Goal: Use online tool/utility: Utilize a website feature to perform a specific function

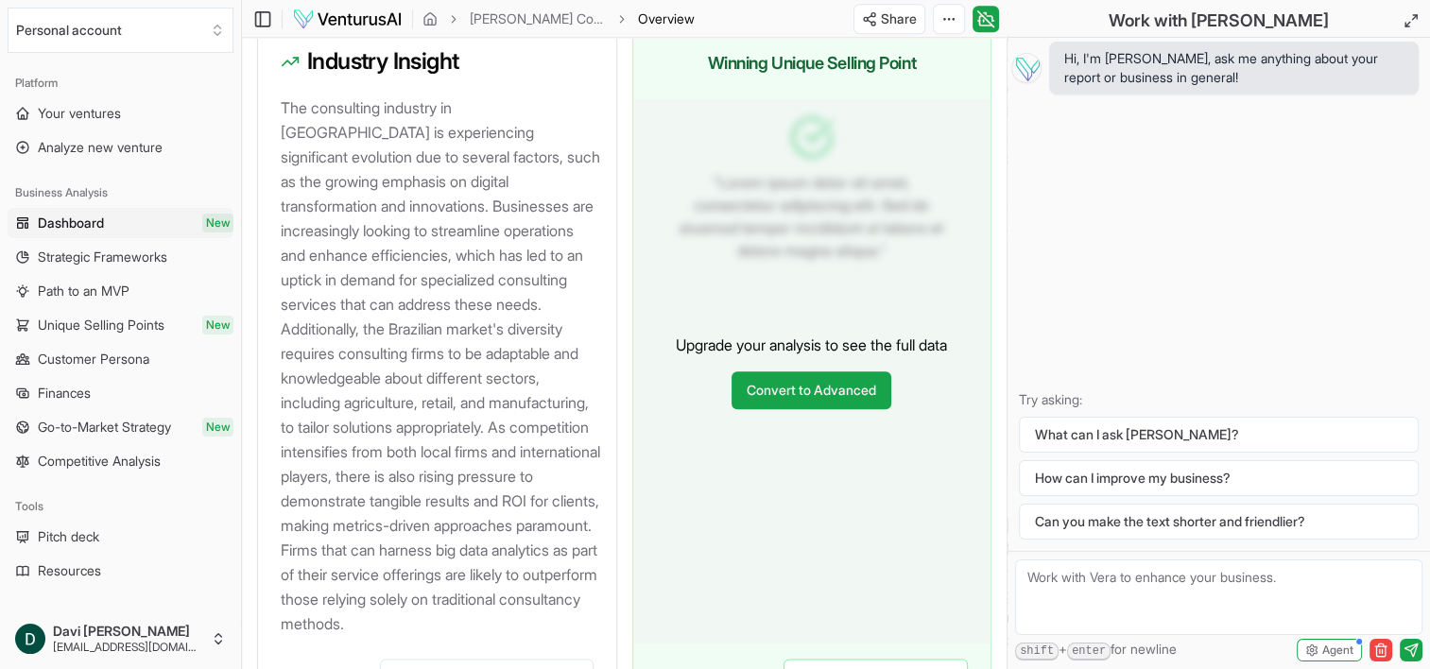
scroll to position [2122, 0]
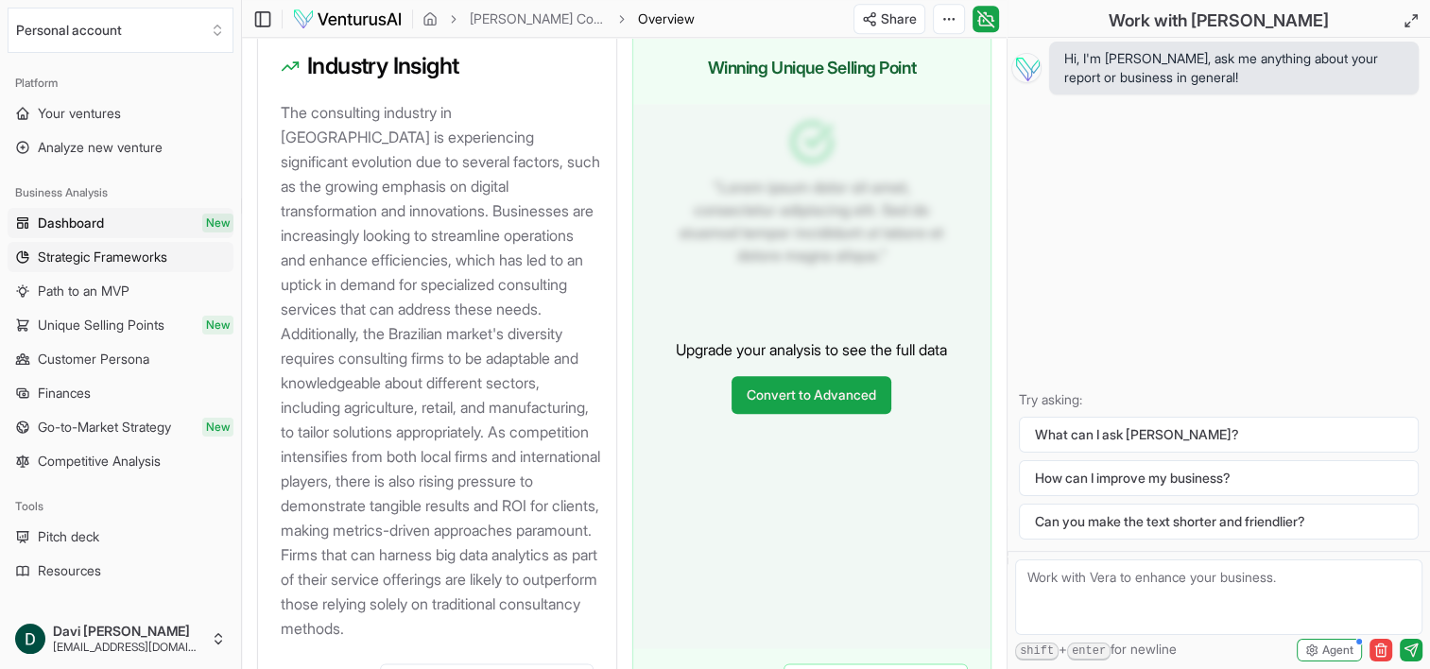
click at [122, 264] on span "Strategic Frameworks" at bounding box center [102, 257] width 129 height 19
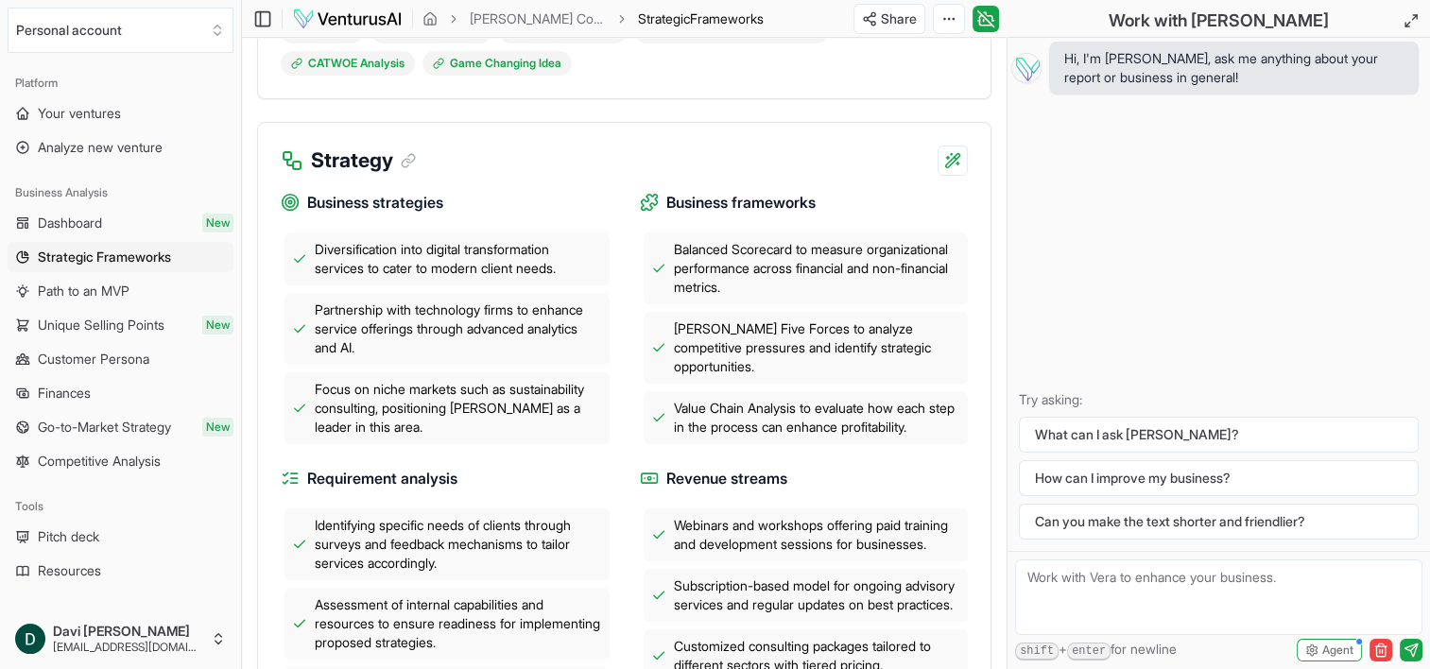
scroll to position [661, 0]
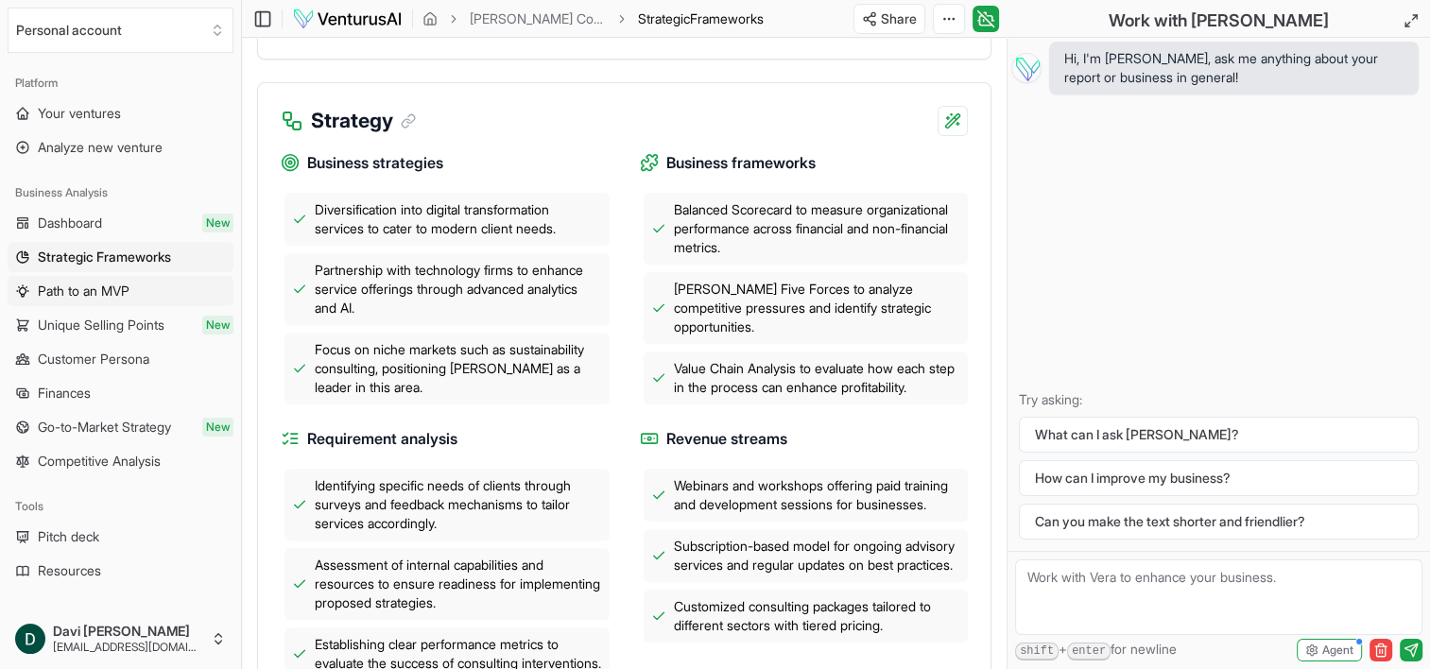
click at [143, 299] on link "Path to an MVP" at bounding box center [121, 291] width 226 height 30
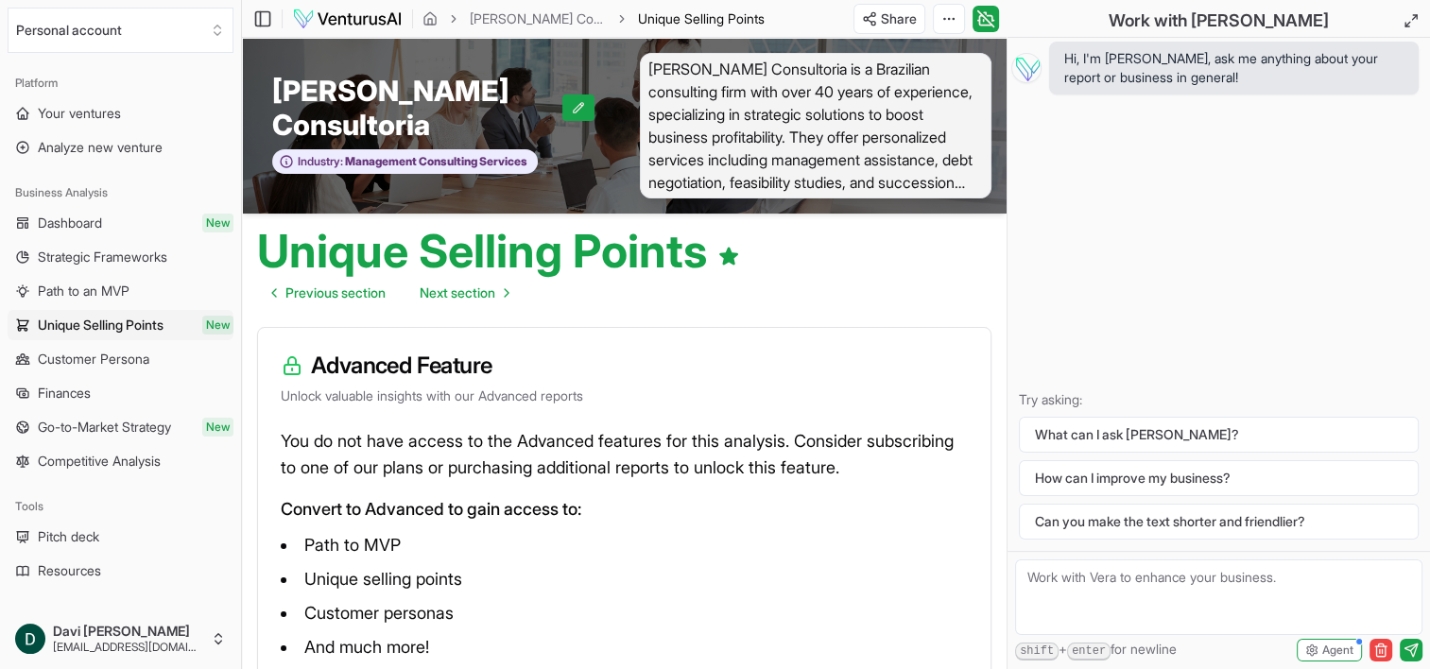
drag, startPoint x: 99, startPoint y: 309, endPoint x: 102, endPoint y: 352, distance: 43.6
click at [102, 359] on span "Customer Persona" at bounding box center [94, 359] width 112 height 19
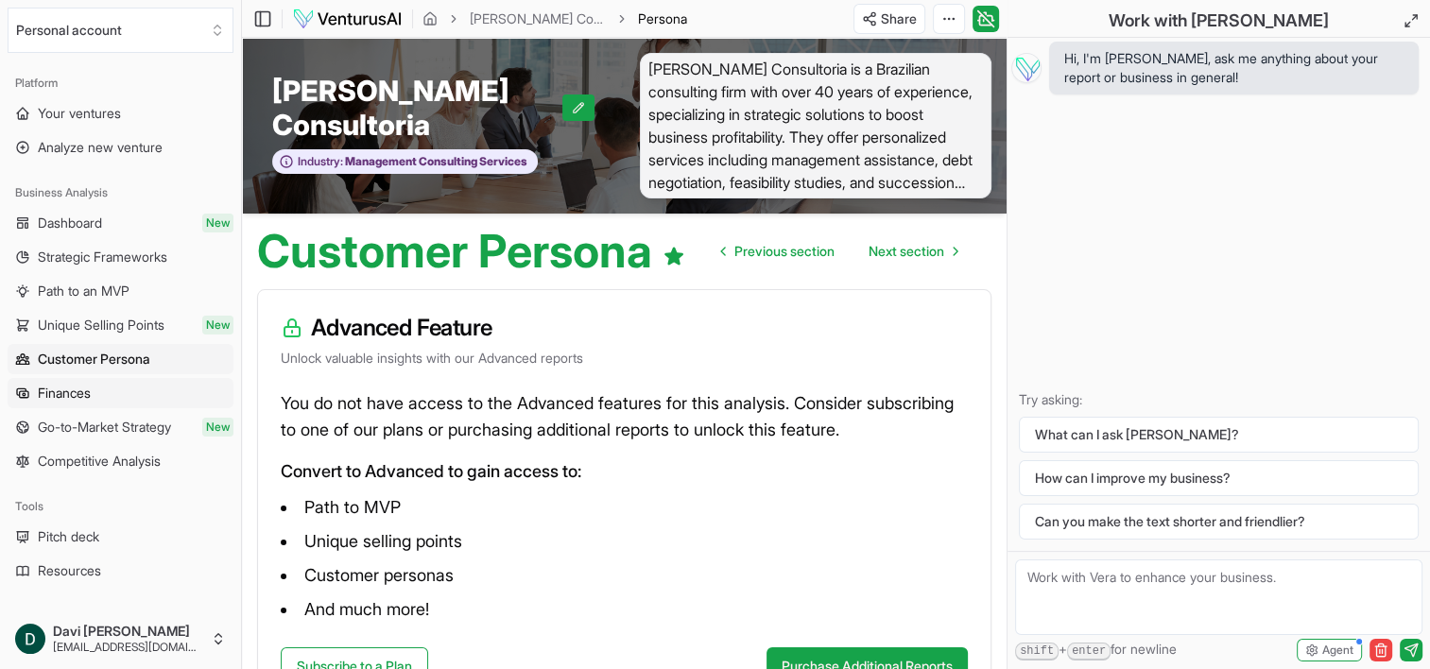
click at [106, 388] on link "Finances" at bounding box center [121, 393] width 226 height 30
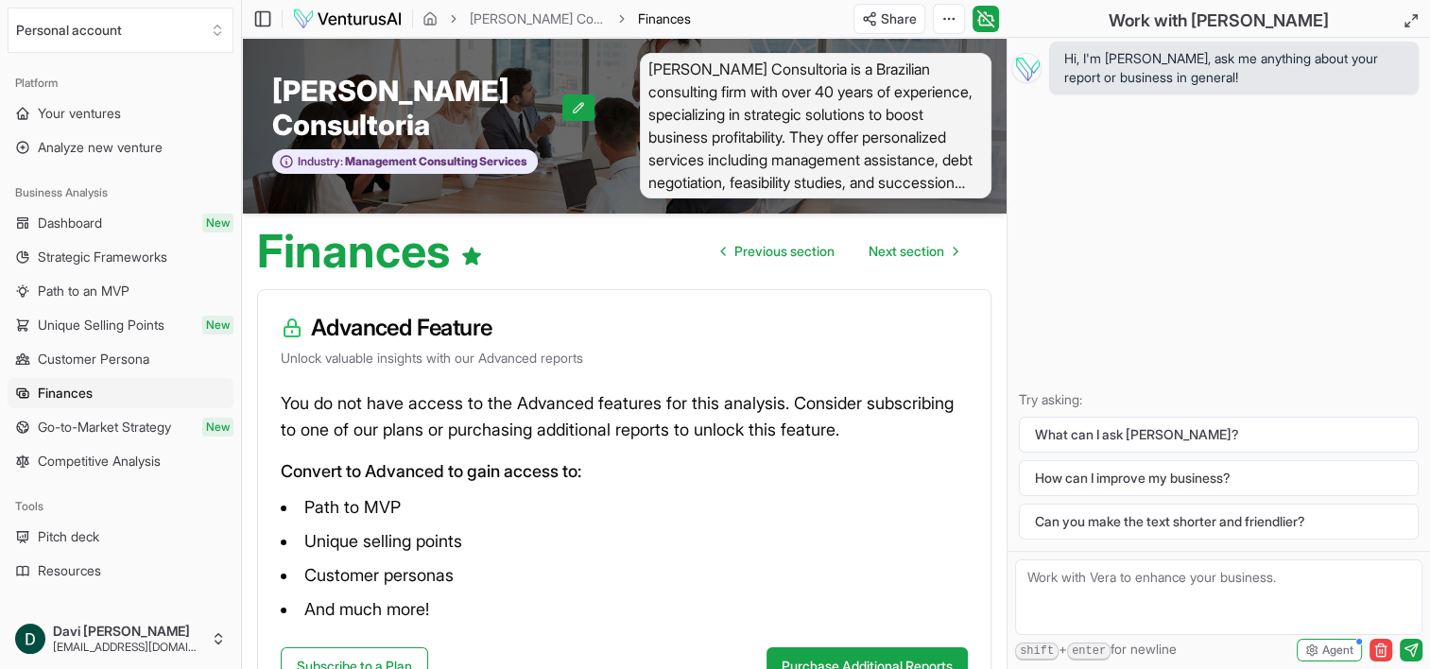
click at [104, 270] on link "Strategic Frameworks" at bounding box center [121, 257] width 226 height 30
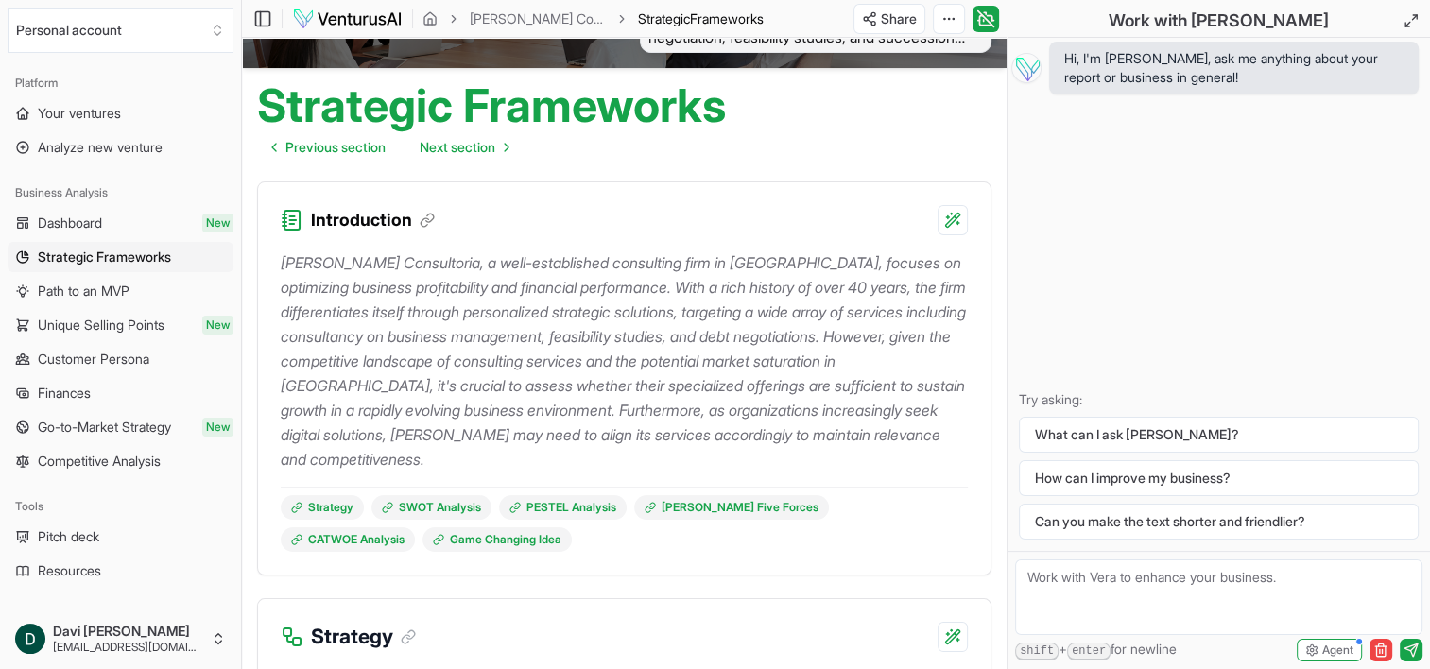
scroll to position [112, 0]
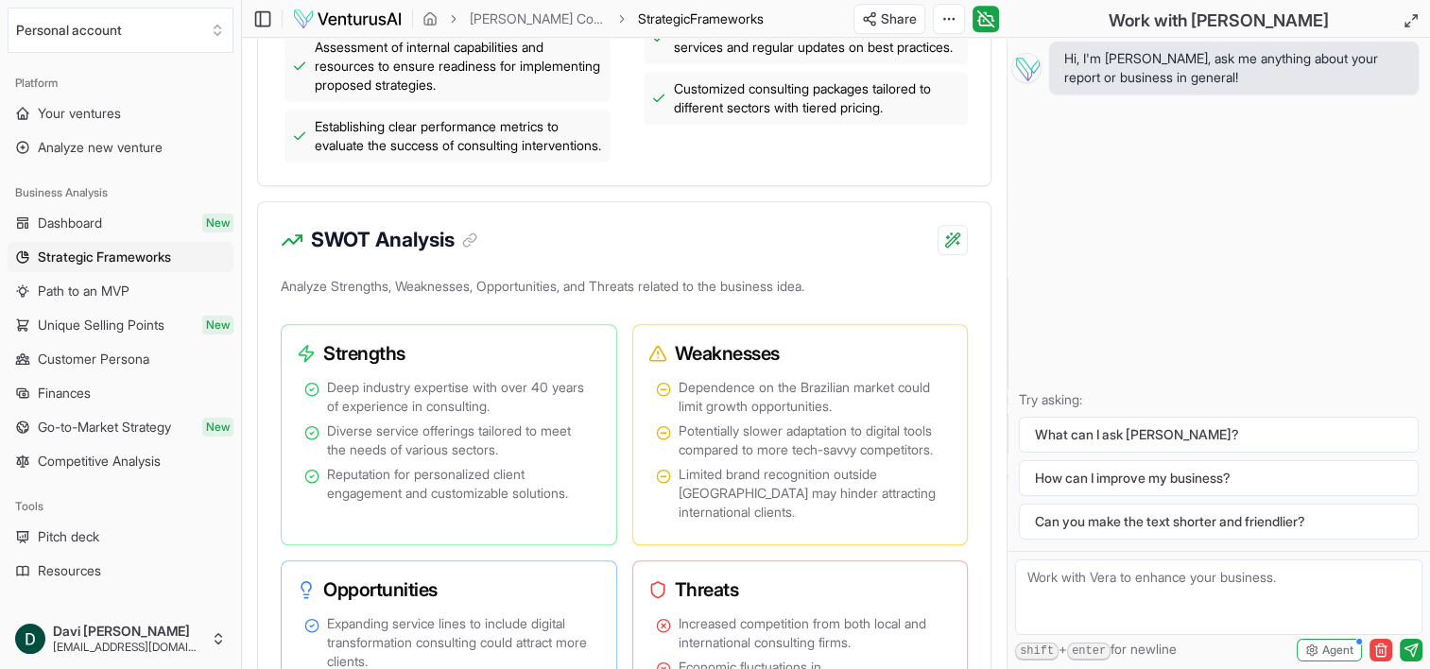
scroll to position [1446, 0]
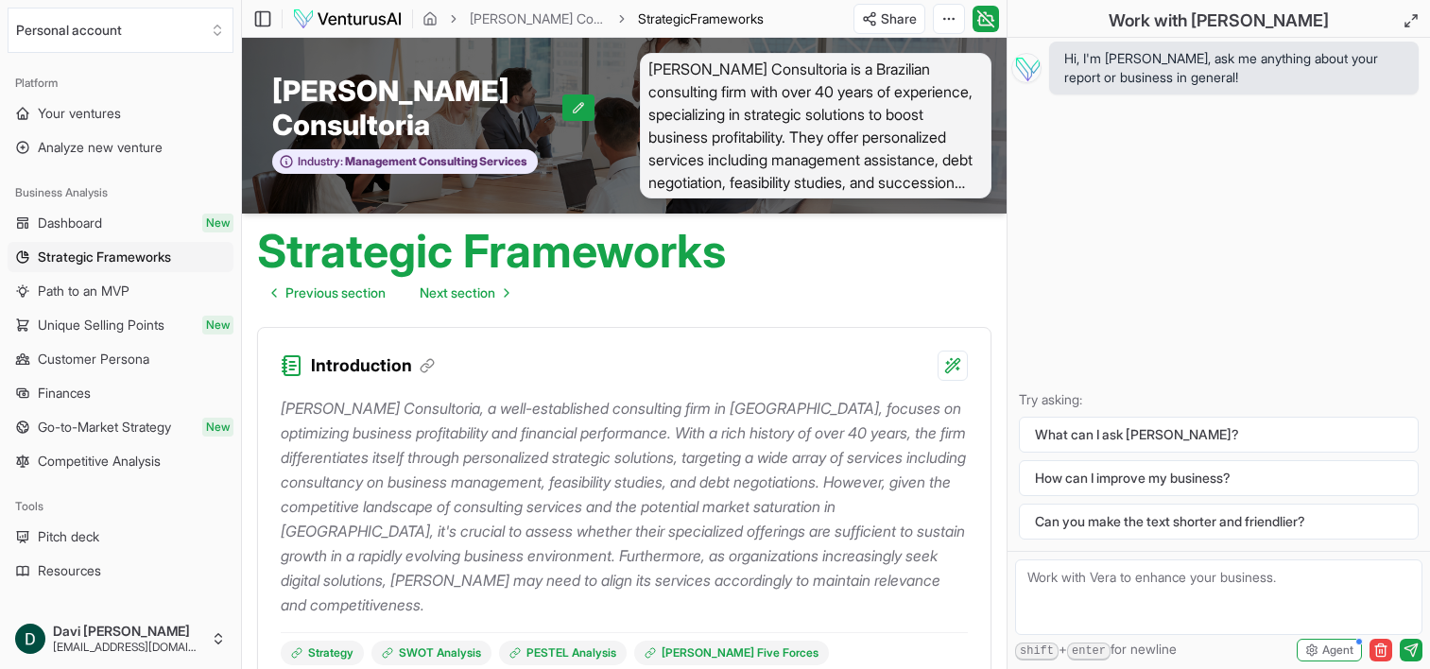
scroll to position [112, 0]
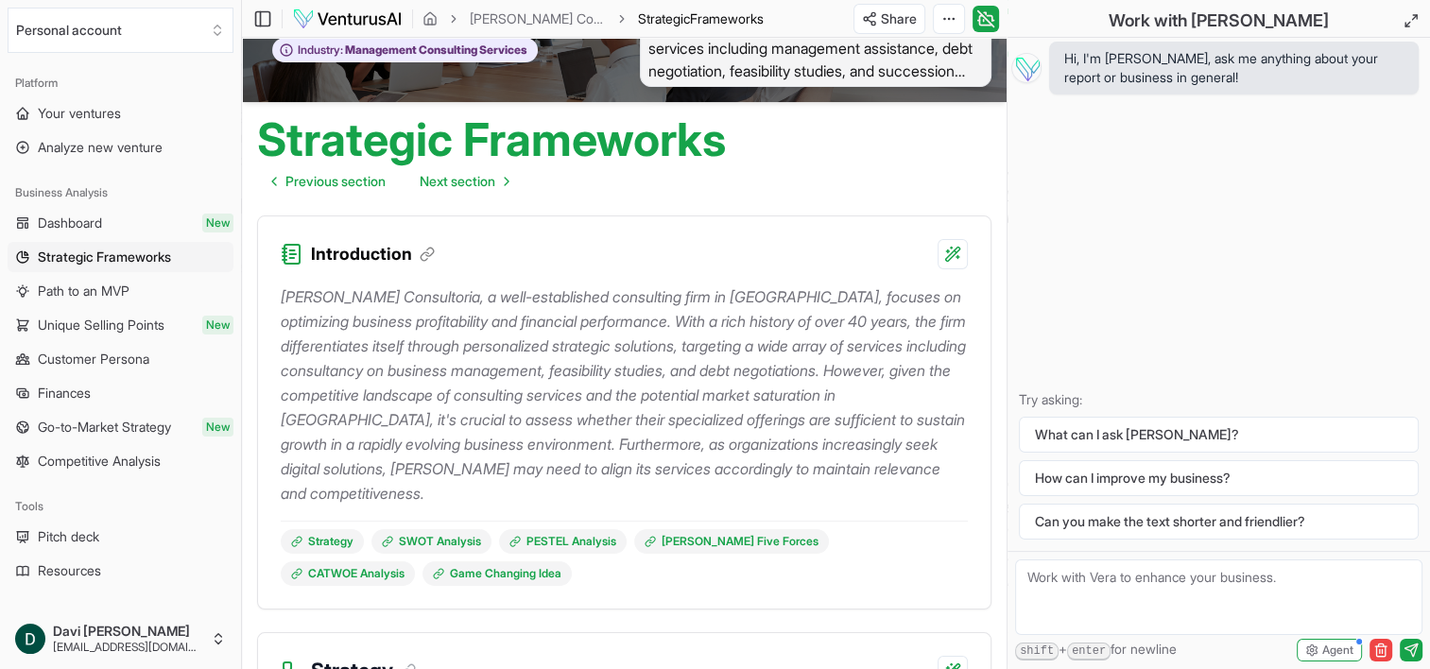
click at [919, 166] on div "Strategic Frameworks Previous section Next section" at bounding box center [624, 151] width 765 height 98
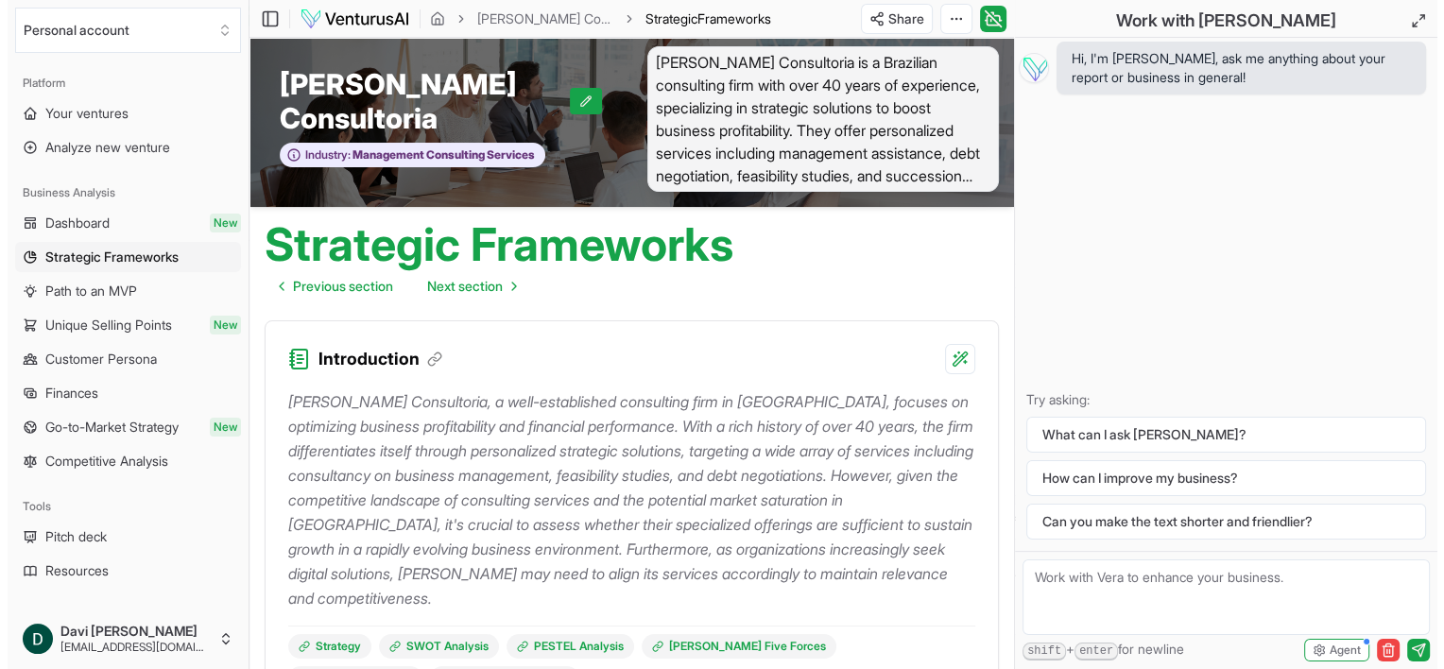
scroll to position [0, 0]
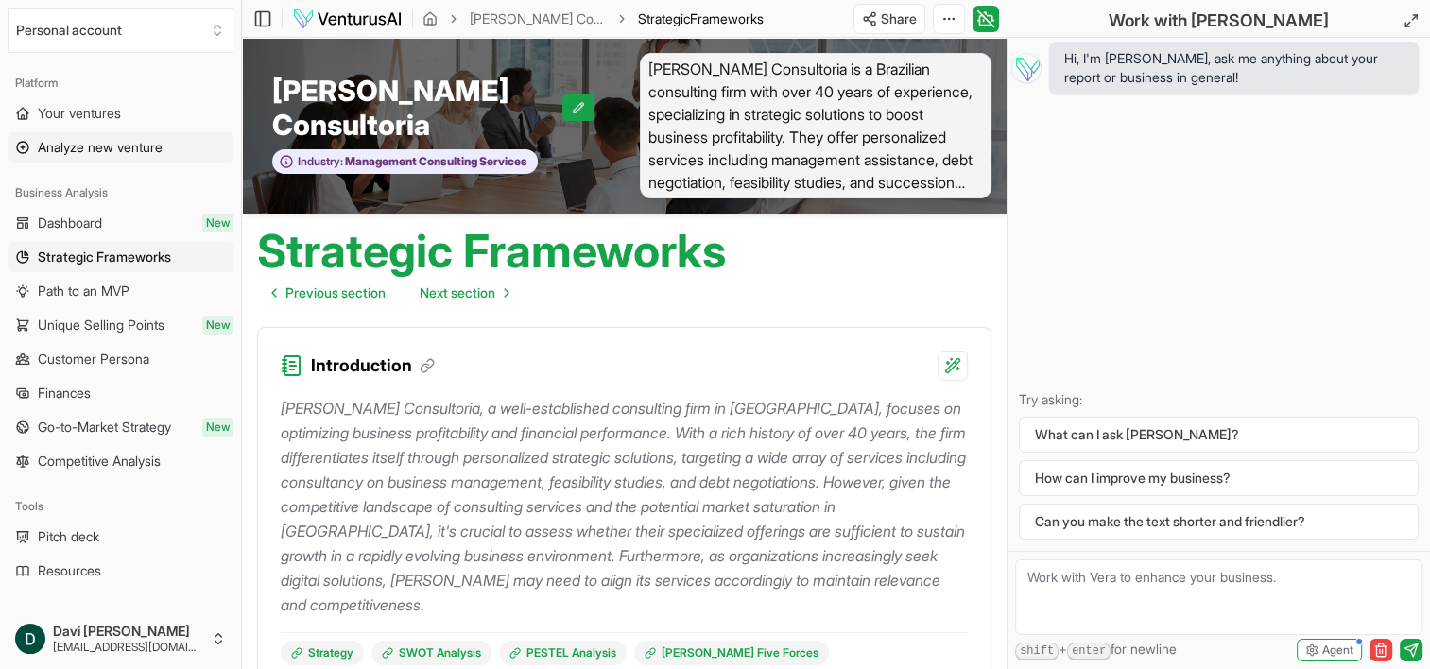
click at [78, 143] on span "Analyze new venture" at bounding box center [100, 147] width 125 height 19
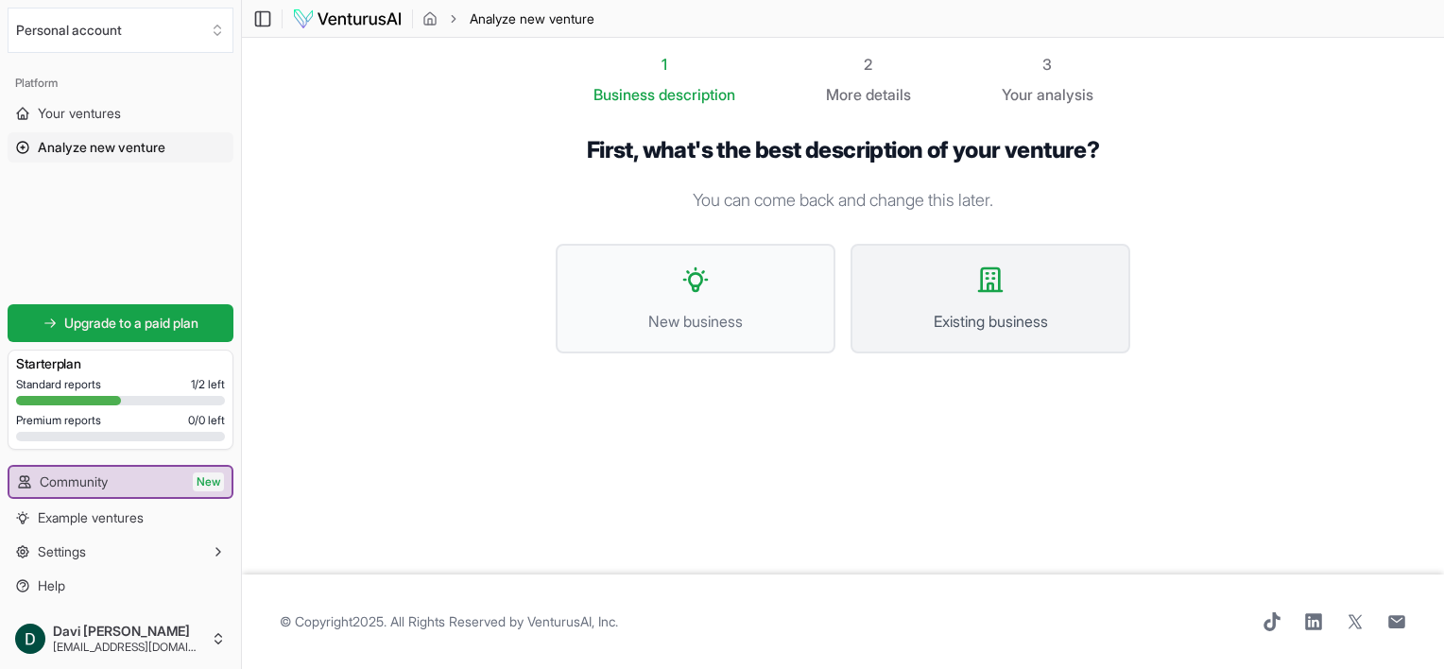
click at [886, 295] on button "Existing business" at bounding box center [990, 299] width 280 height 110
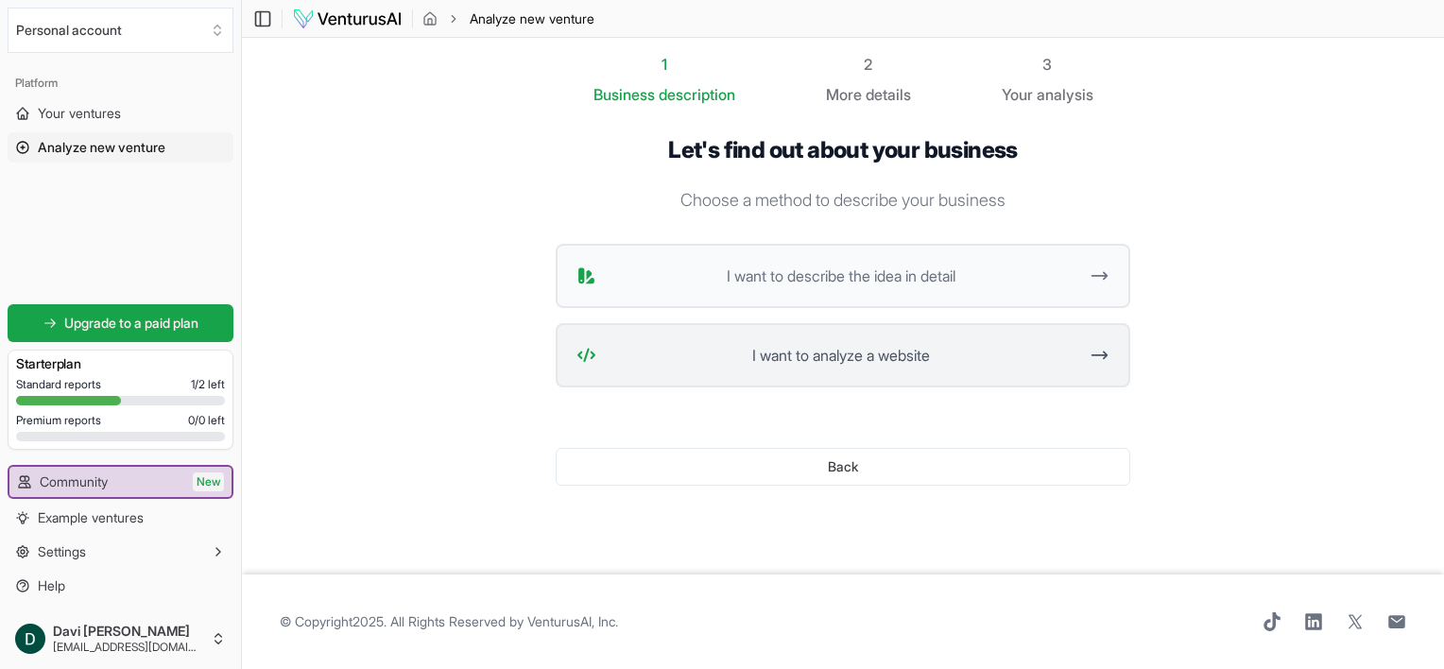
click at [892, 346] on span "I want to analyze a website" at bounding box center [840, 355] width 473 height 23
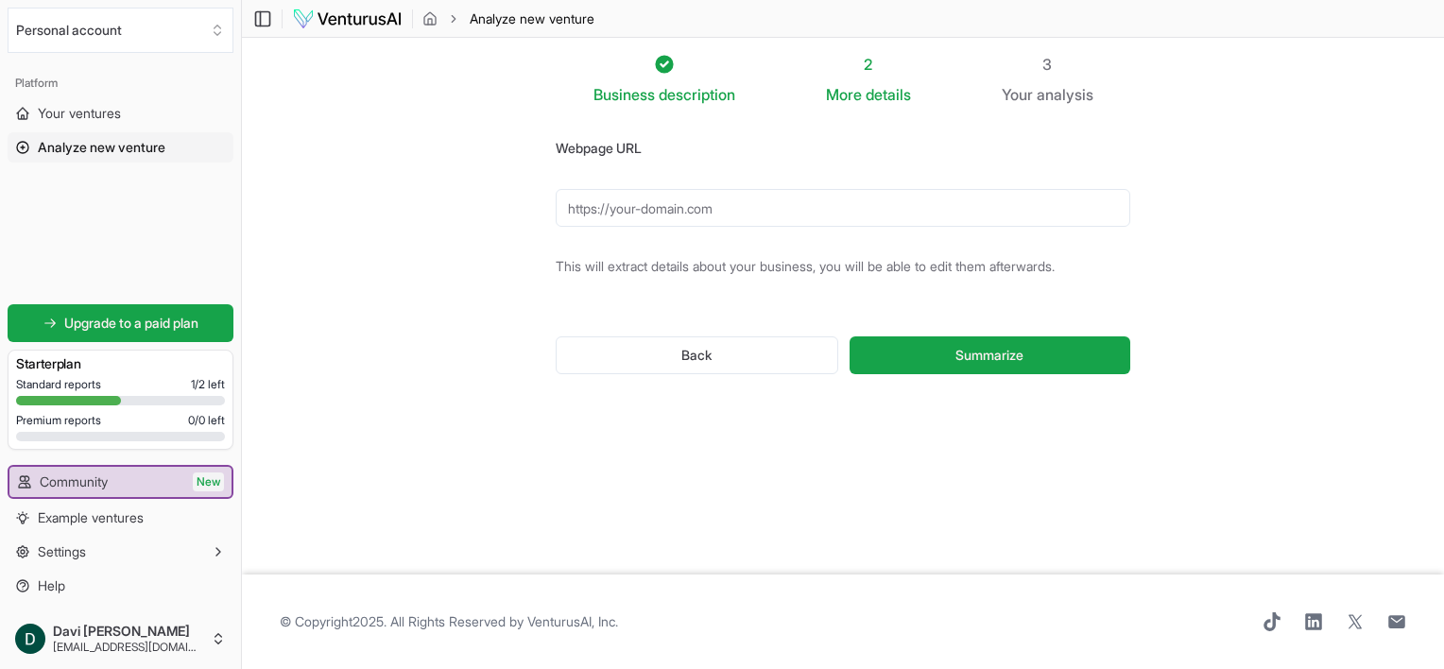
click at [745, 213] on input "Webpage URL" at bounding box center [843, 208] width 575 height 38
paste input "https://www.poolmak.com.br/"
type input "https://www.poolmak.com.br/"
click at [943, 358] on button "Summarize" at bounding box center [990, 355] width 281 height 38
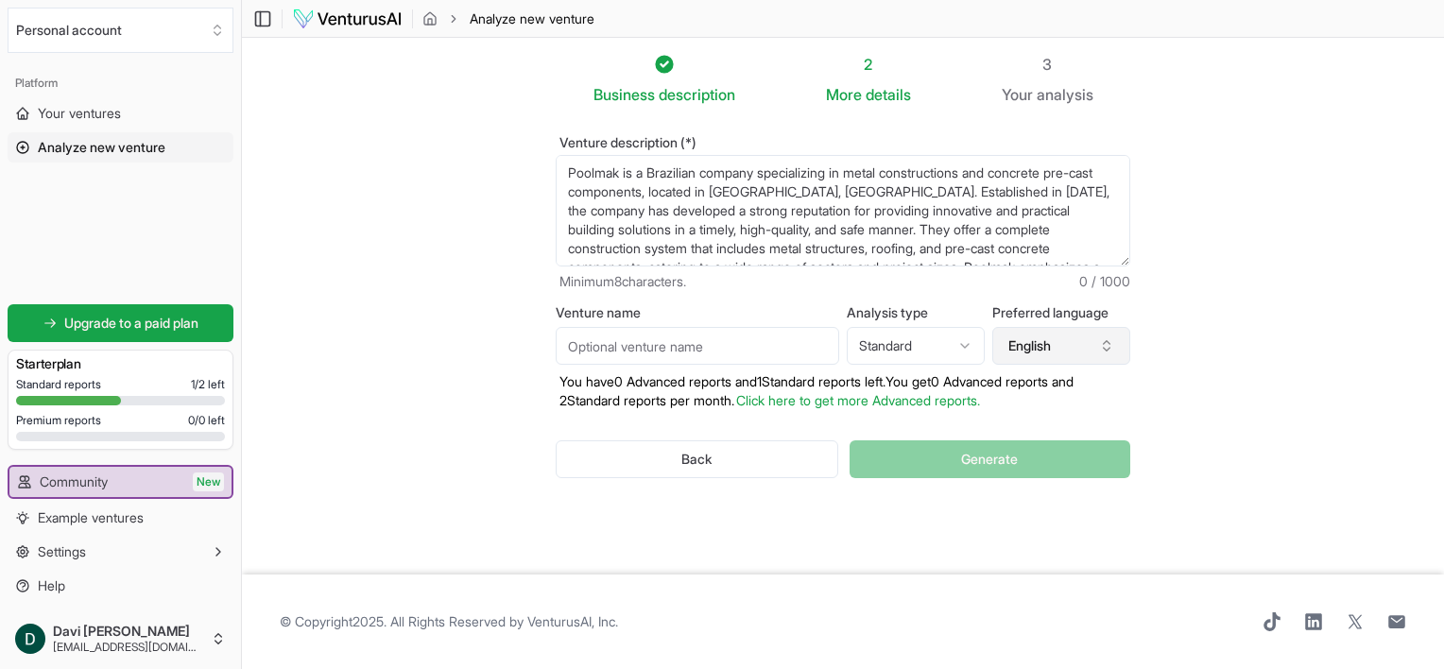
click at [1022, 349] on button "English" at bounding box center [1061, 346] width 138 height 38
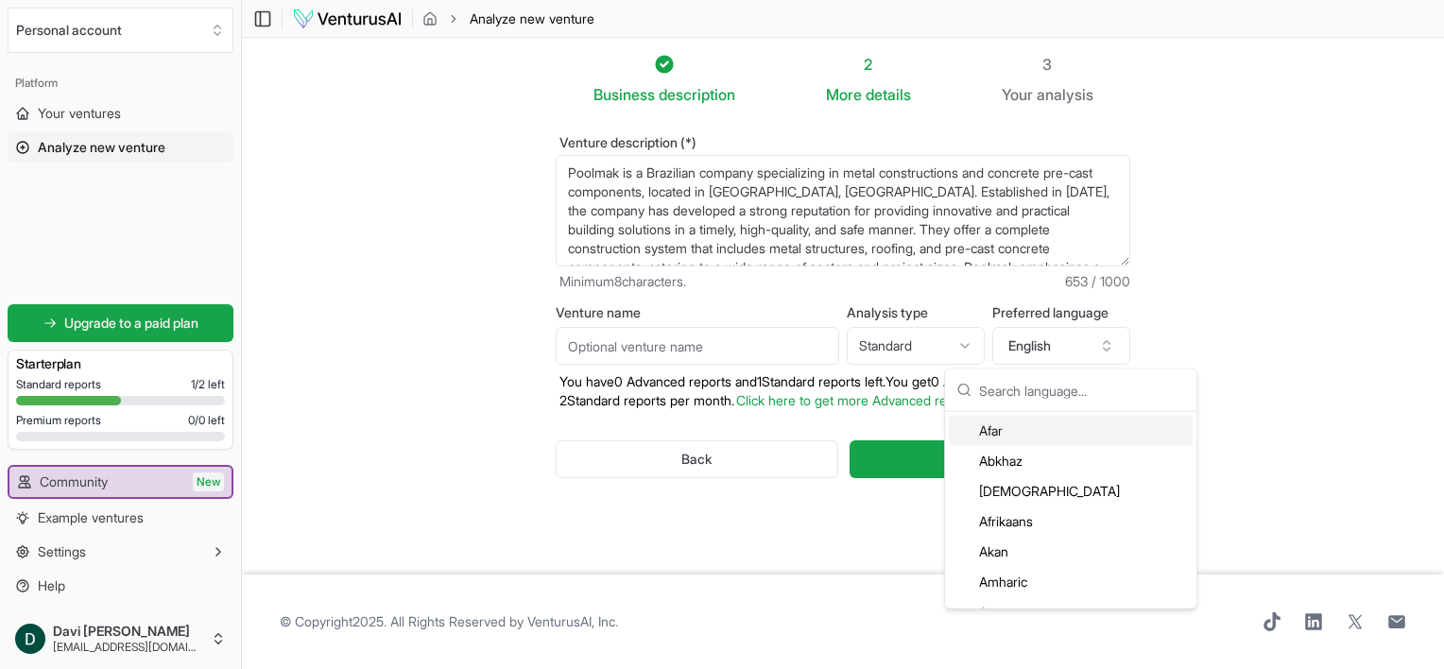
click at [1272, 283] on section "Business description 2 More details 3 Your analysis Venture description (*) Poo…" at bounding box center [843, 306] width 1202 height 537
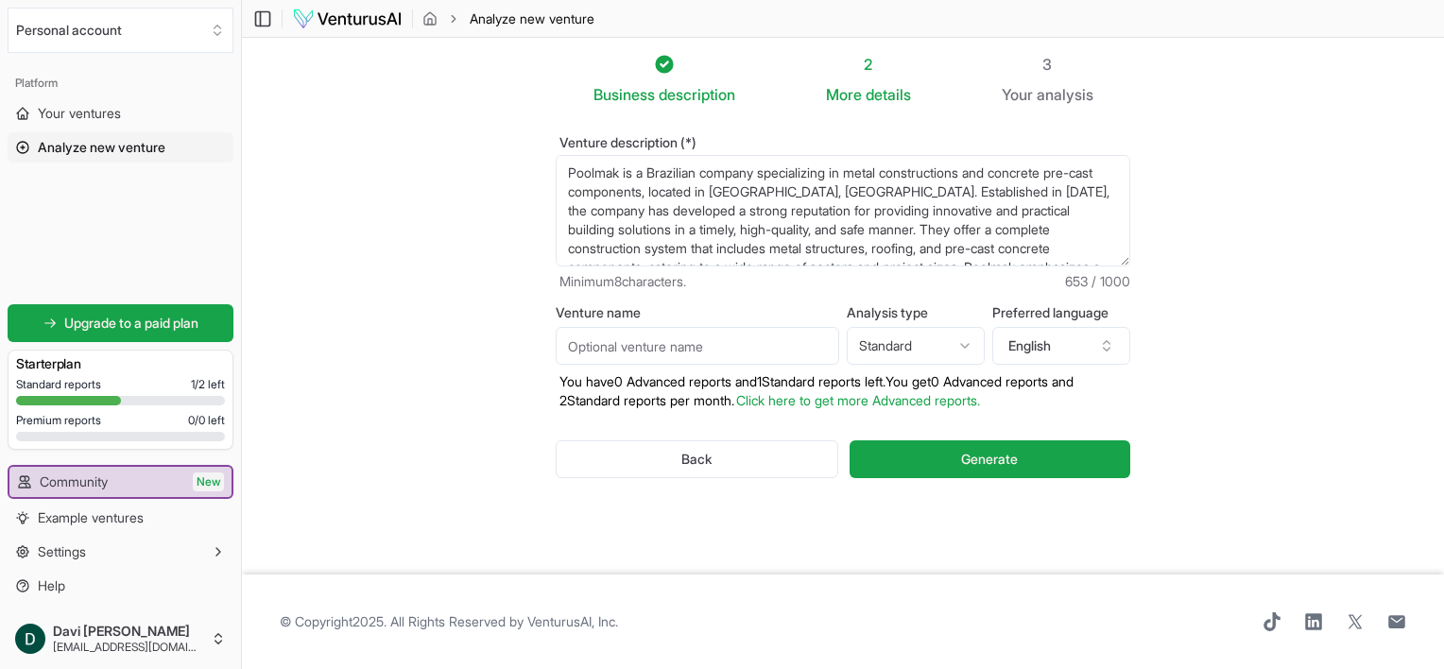
click at [647, 357] on input "Venture name" at bounding box center [697, 346] width 283 height 38
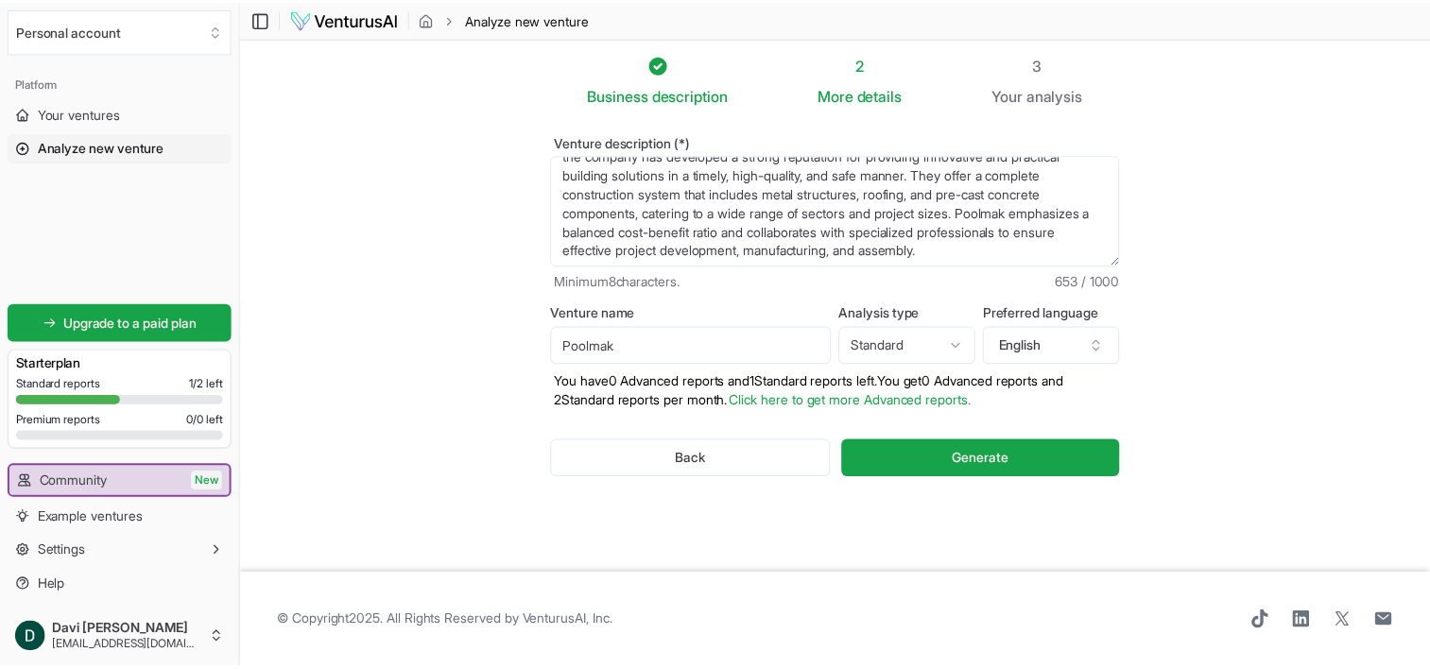
scroll to position [57, 0]
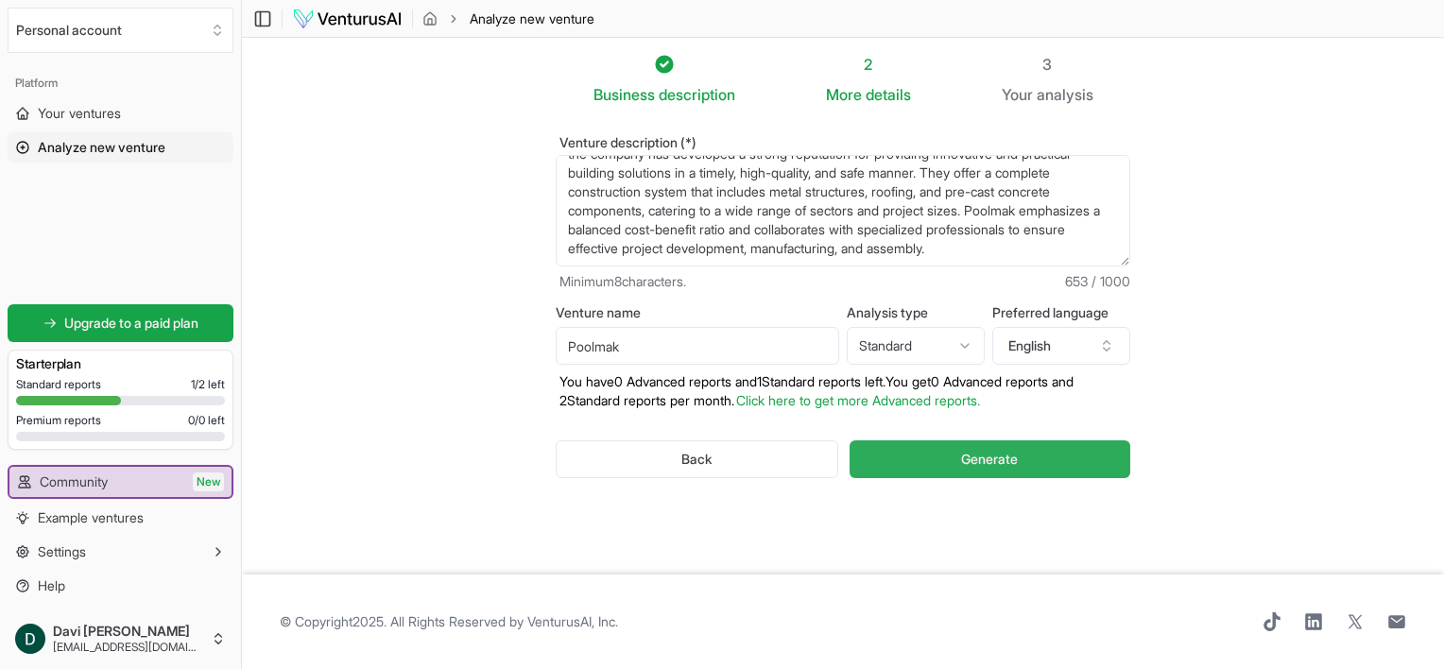
type input "Poolmak"
click at [902, 445] on button "Generate" at bounding box center [990, 459] width 281 height 38
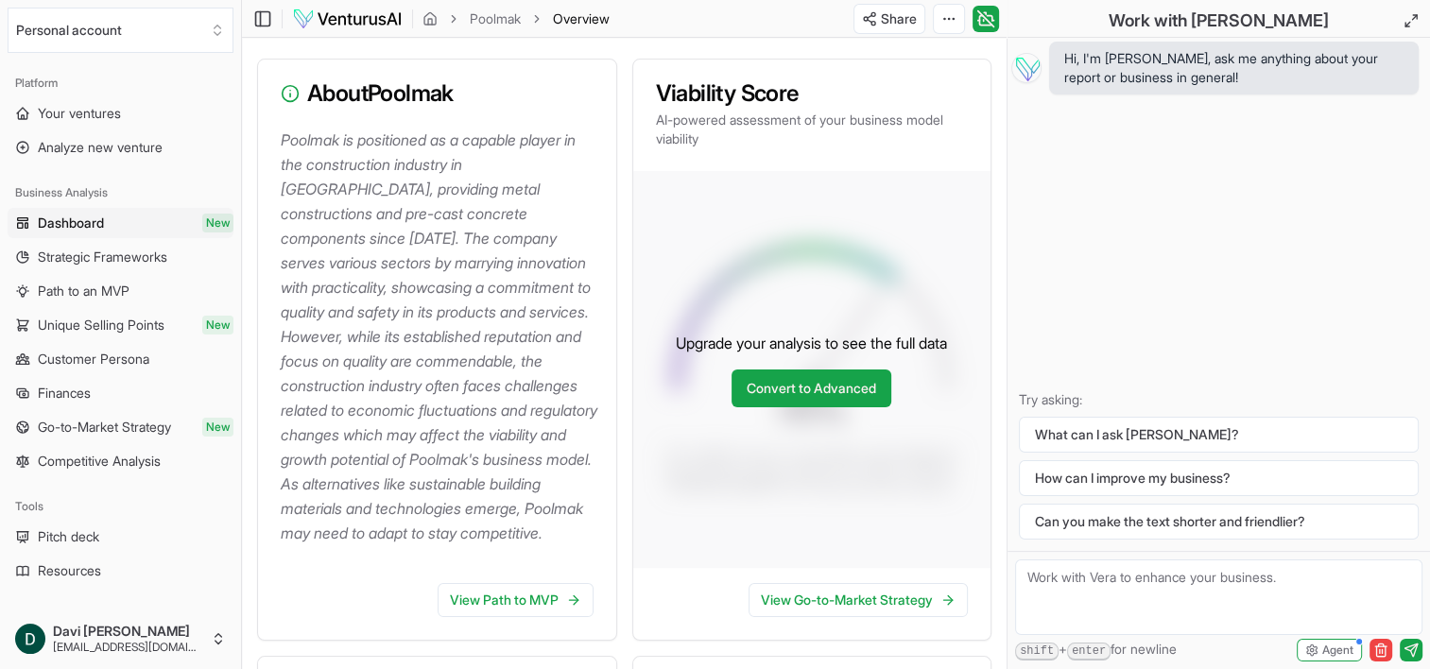
scroll to position [223, 0]
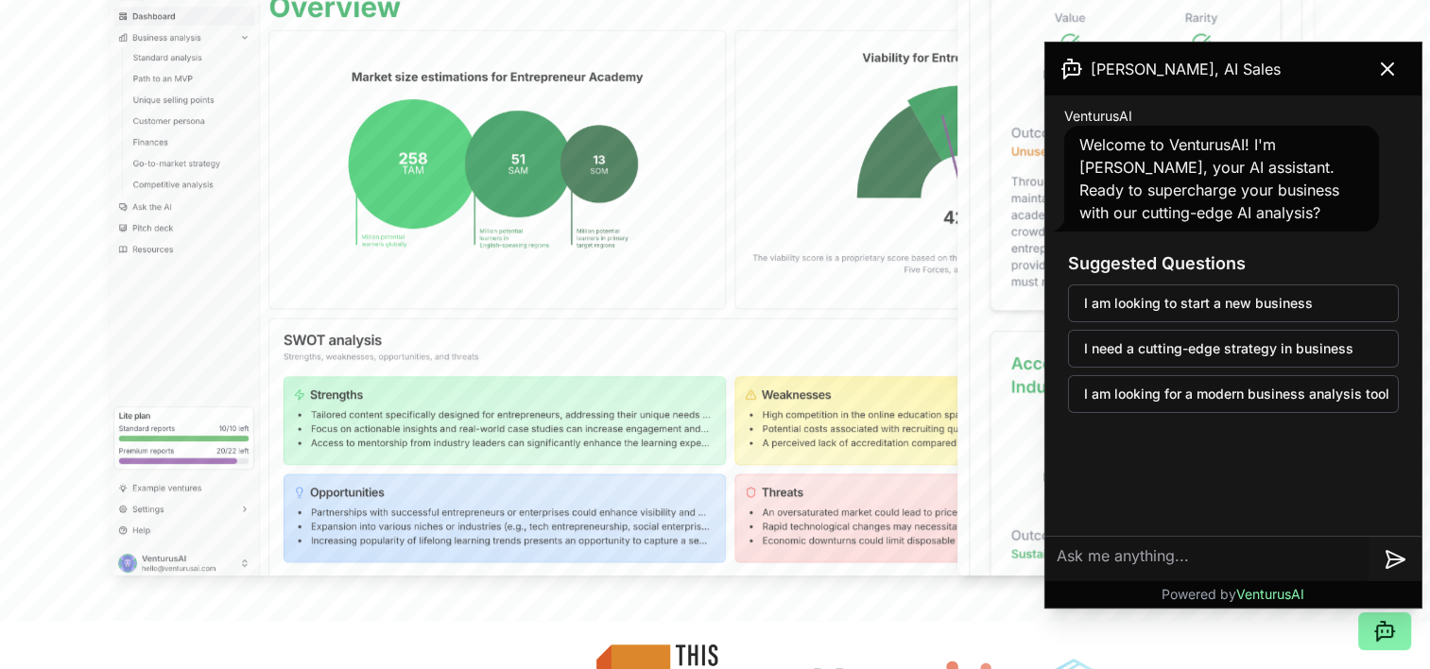
scroll to position [756, 0]
